Goal: Communication & Community: Participate in discussion

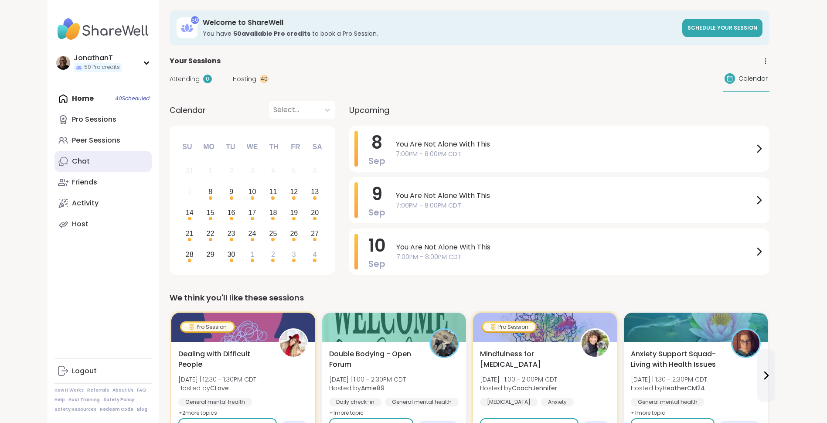
click at [111, 156] on link "Chat" at bounding box center [102, 161] width 97 height 21
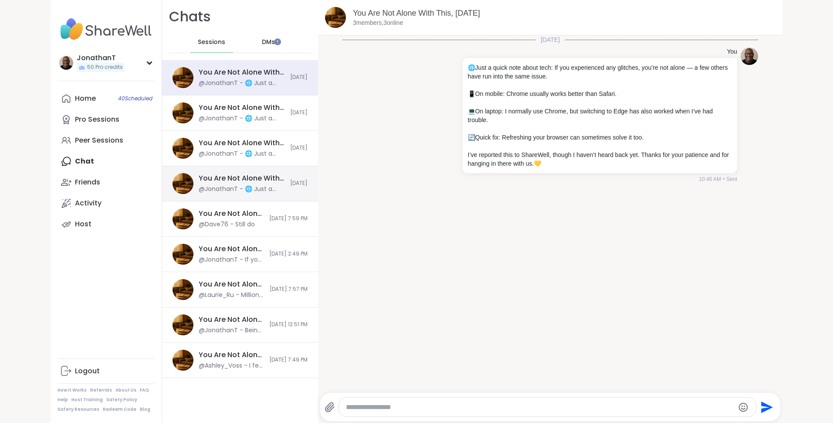
click at [267, 174] on div "You Are Not Alone With This, [DATE]" at bounding box center [242, 178] width 86 height 10
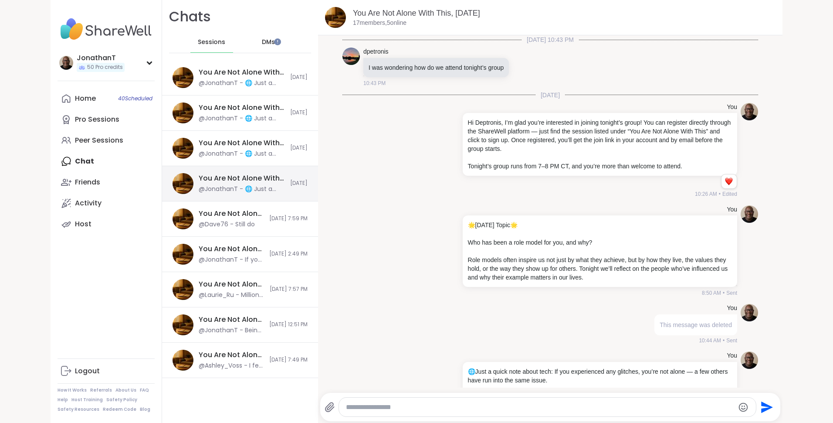
scroll to position [103, 0]
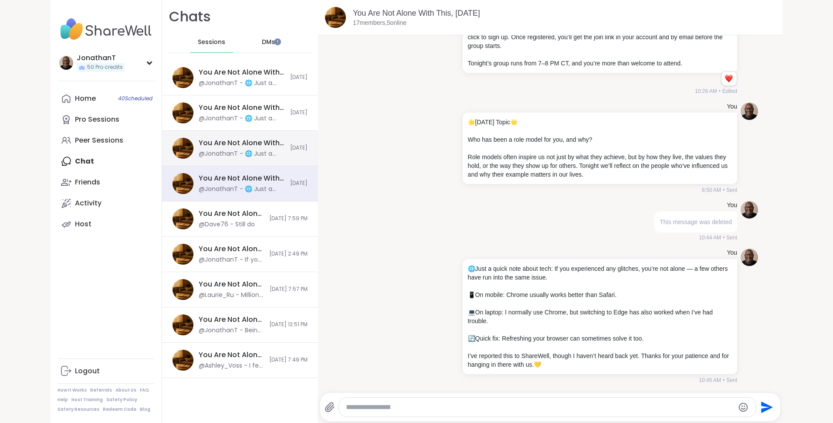
click at [275, 150] on div "@JonathanT - 🌐 Just a quick note about tech: If you experienced any glitches, y…" at bounding box center [242, 153] width 86 height 9
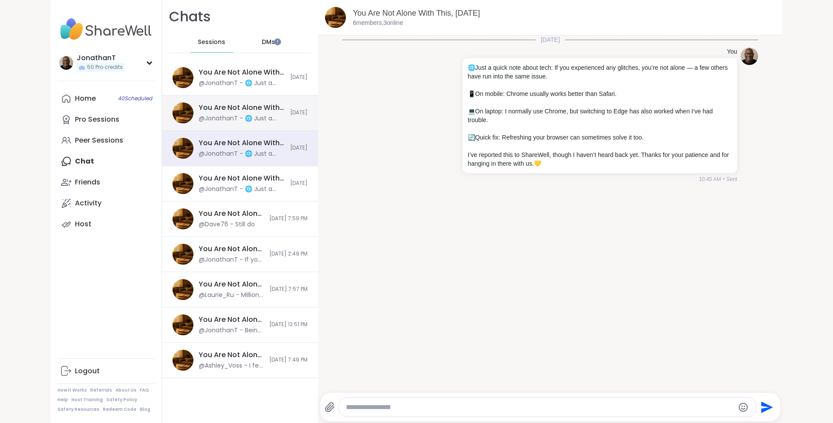
click at [275, 101] on div "You Are Not Alone With This, [DATE] @JonathanT - 🌐 Just a quick note about tech…" at bounding box center [240, 112] width 156 height 35
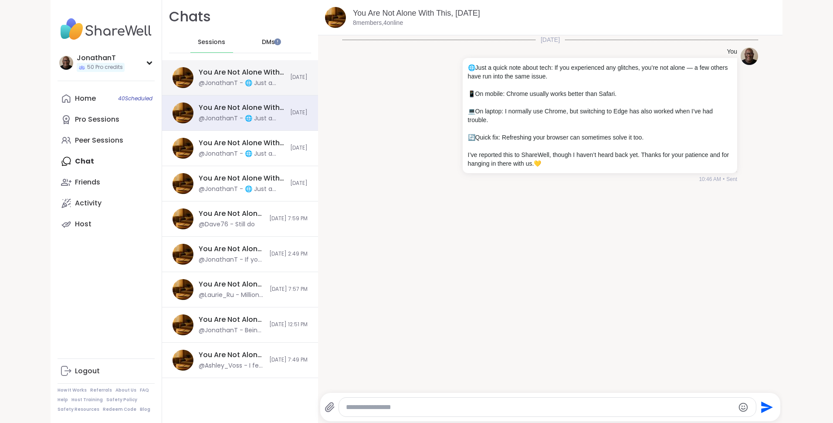
click at [273, 80] on div "@JonathanT - 🌐 Just a quick note about tech: If you experienced any glitches, y…" at bounding box center [242, 83] width 86 height 9
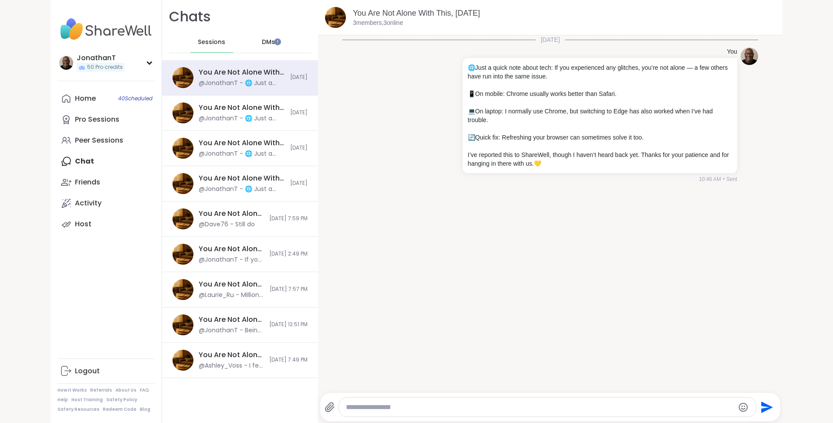
click at [212, 39] on span "Sessions" at bounding box center [211, 42] width 27 height 9
click at [265, 41] on span "DMs" at bounding box center [268, 42] width 13 height 9
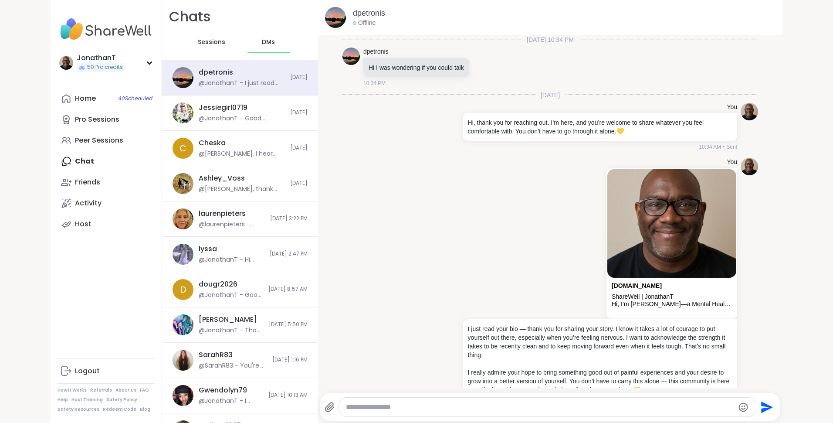
scroll to position [69, 0]
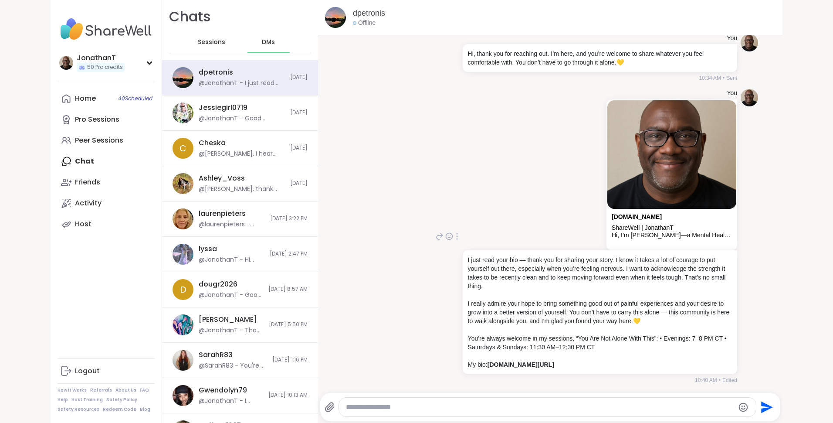
click at [453, 237] on div at bounding box center [457, 236] width 8 height 10
click at [513, 209] on div "You [DOMAIN_NAME] ShareWell | [PERSON_NAME], I’m [PERSON_NAME]—a Mental Health …" at bounding box center [599, 236] width 276 height 295
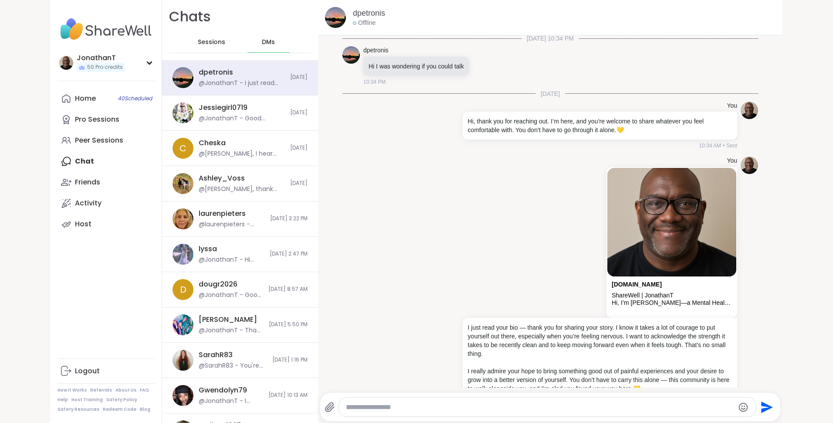
scroll to position [0, 0]
